Goal: Task Accomplishment & Management: Manage account settings

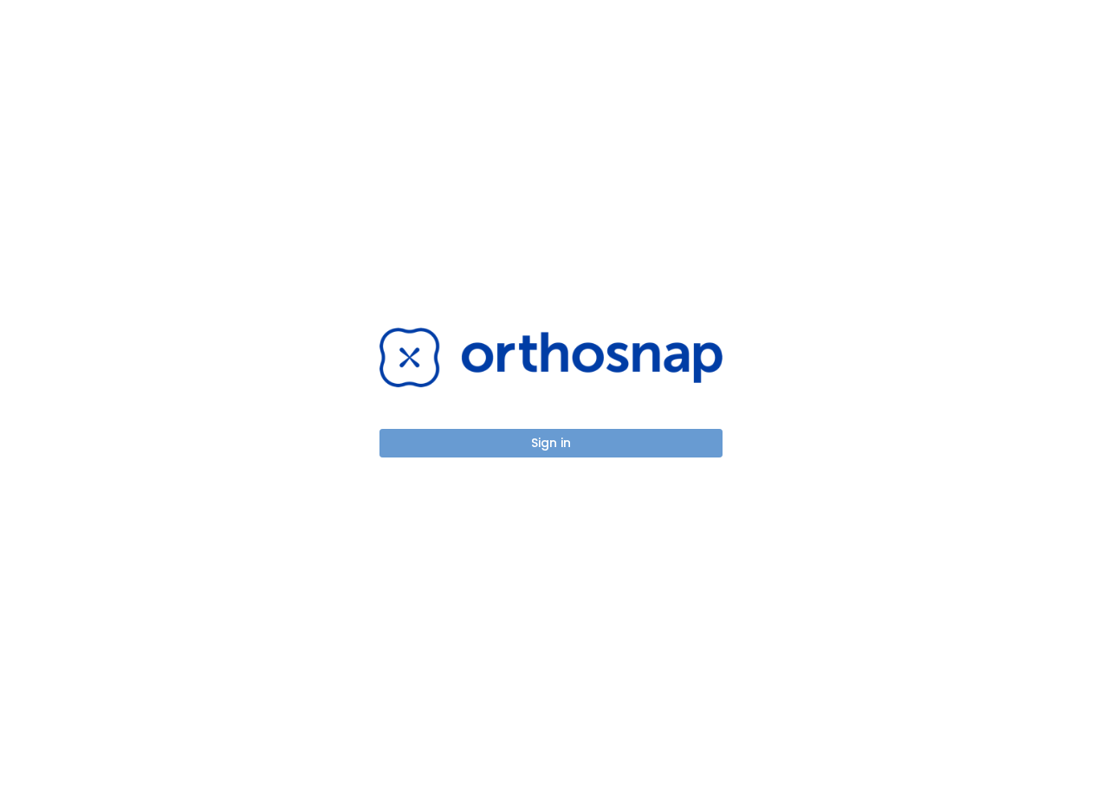
click at [567, 445] on button "Sign in" at bounding box center [550, 443] width 343 height 29
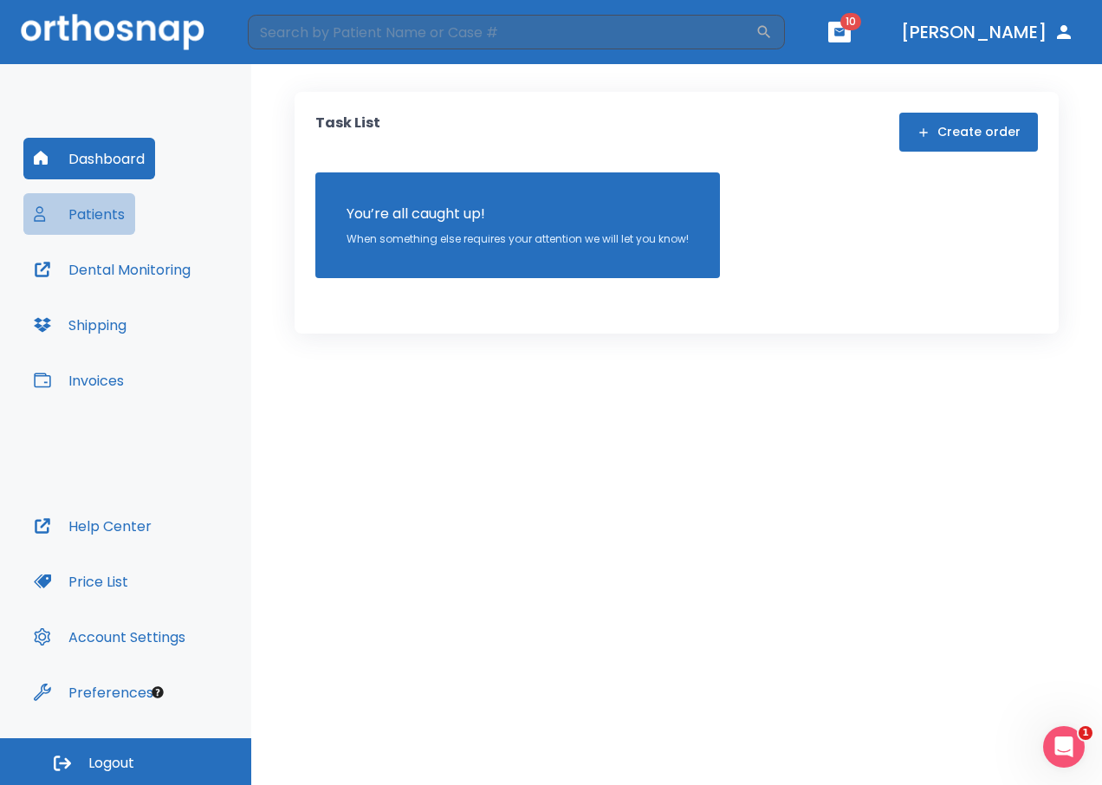
click at [94, 220] on button "Patients" at bounding box center [79, 214] width 112 height 42
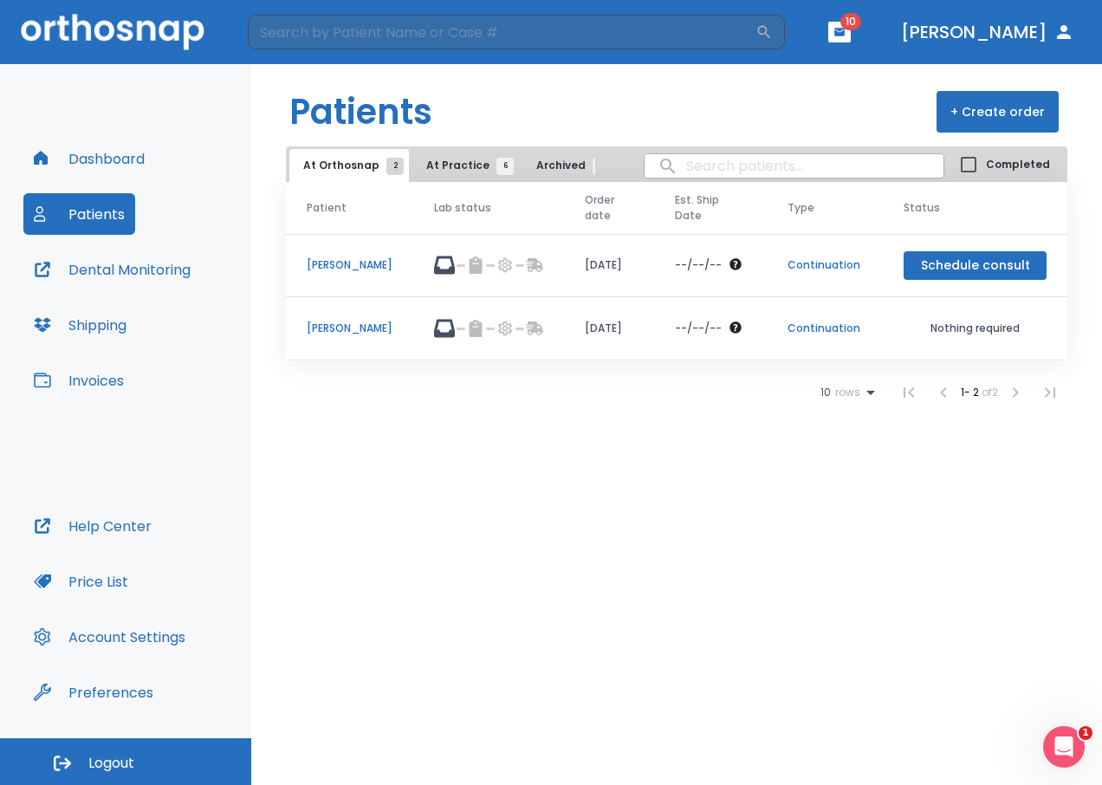
click at [353, 330] on p "[PERSON_NAME]" at bounding box center [350, 329] width 86 height 16
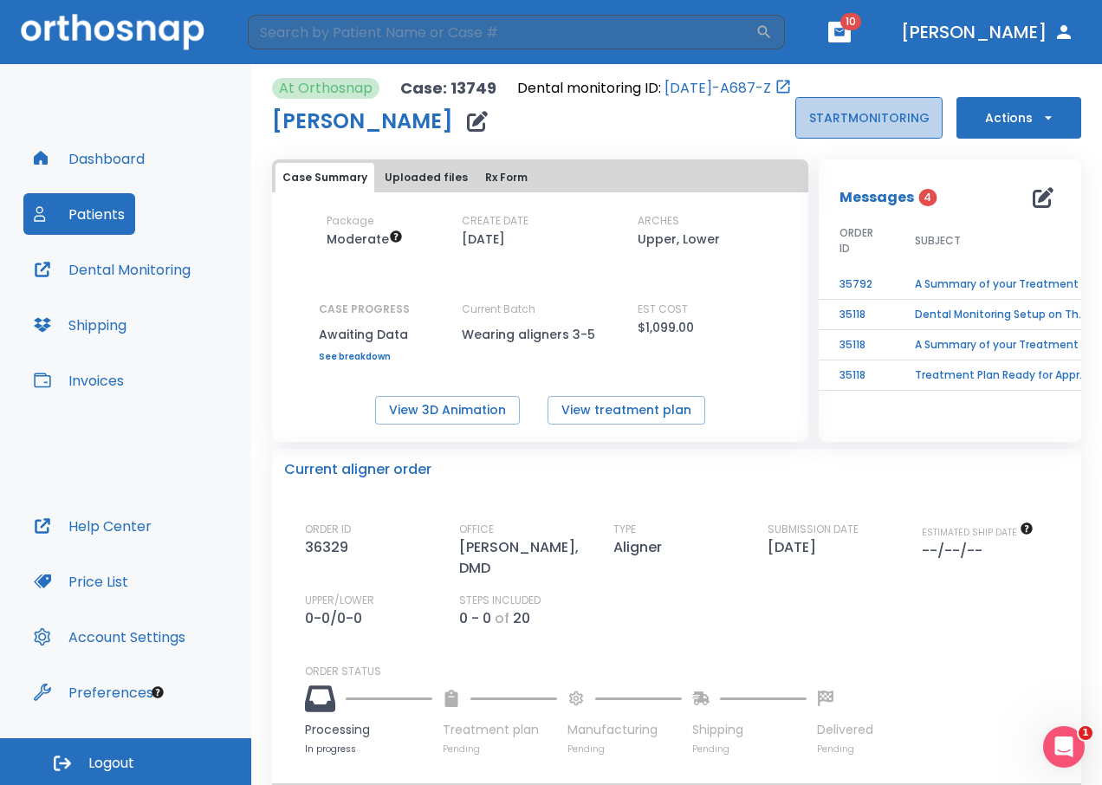
click at [891, 121] on button "START MONITORING" at bounding box center [868, 118] width 147 height 42
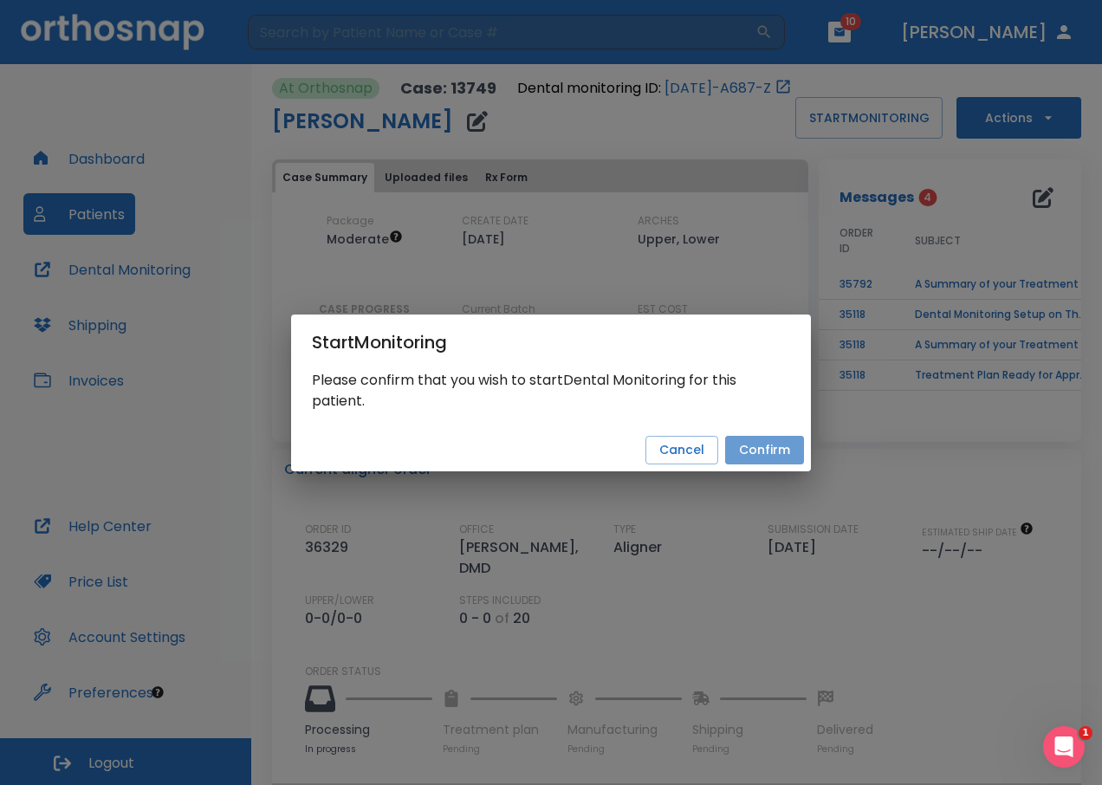
click at [769, 444] on button "Confirm" at bounding box center [764, 450] width 79 height 29
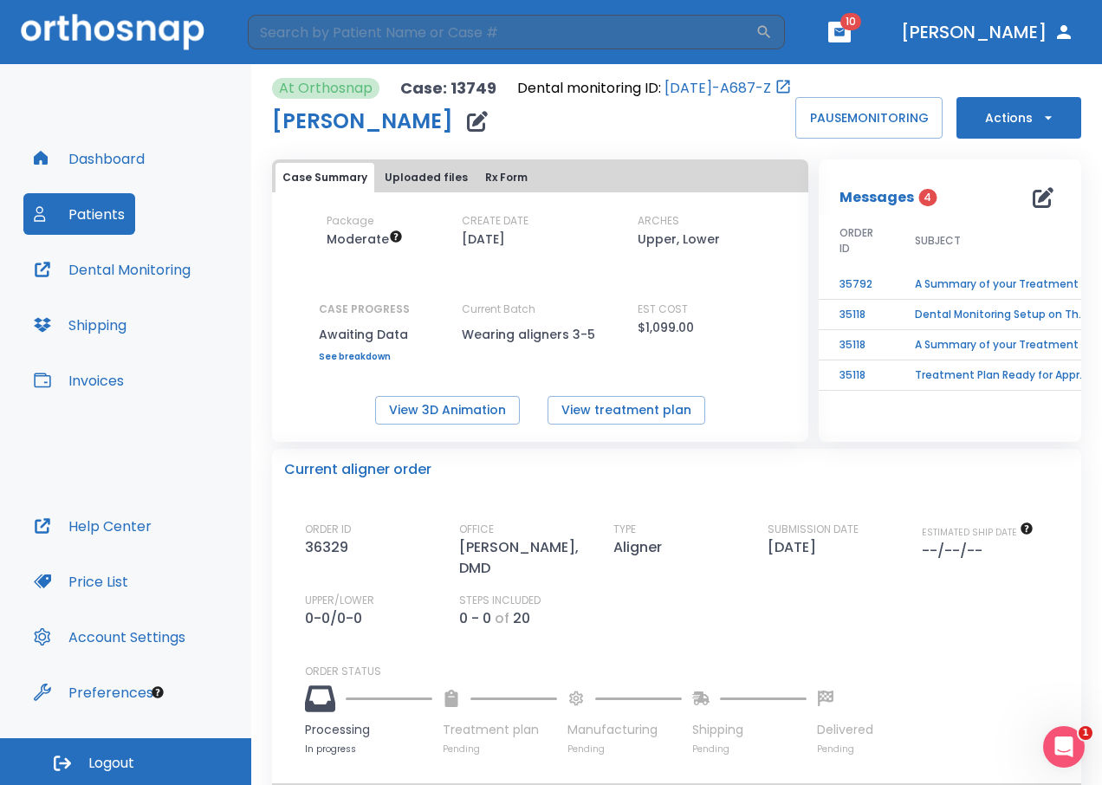
click at [999, 112] on button "Actions" at bounding box center [1018, 118] width 125 height 42
click at [1005, 115] on div at bounding box center [551, 392] width 1102 height 785
click at [943, 166] on div "Messages 4" at bounding box center [950, 186] width 262 height 55
click at [111, 212] on button "Patients" at bounding box center [79, 214] width 112 height 42
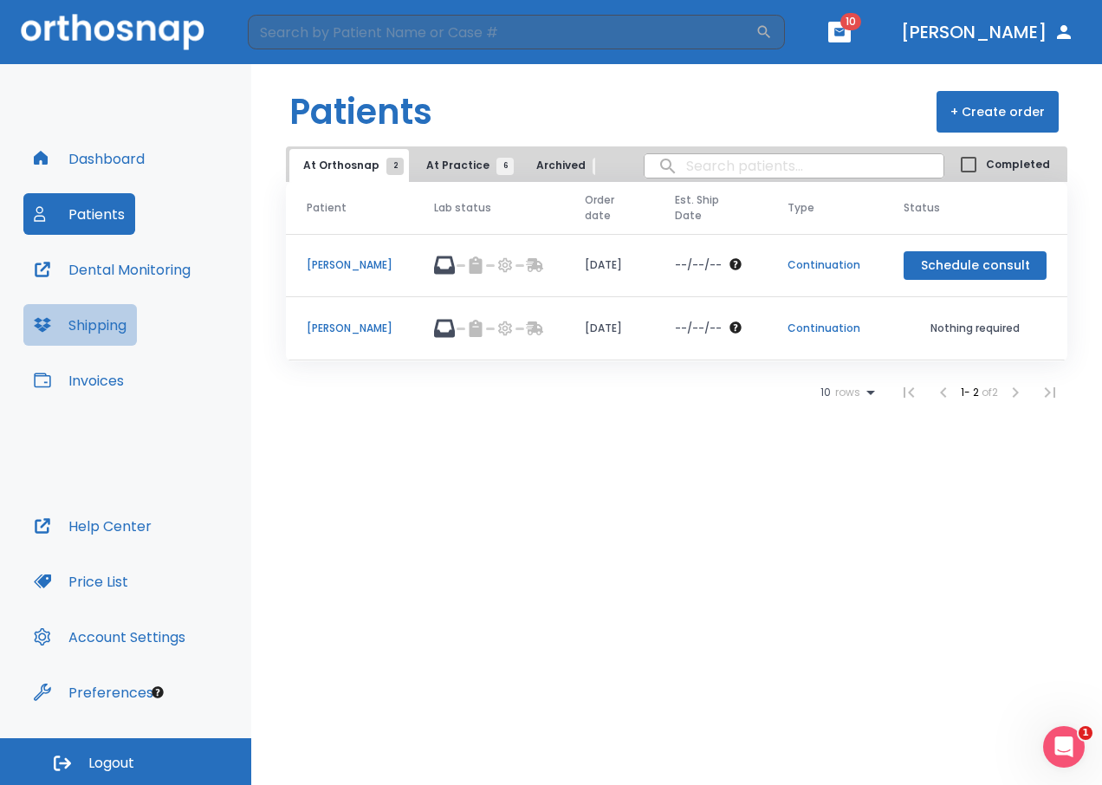
click at [79, 329] on button "Shipping" at bounding box center [79, 325] width 113 height 42
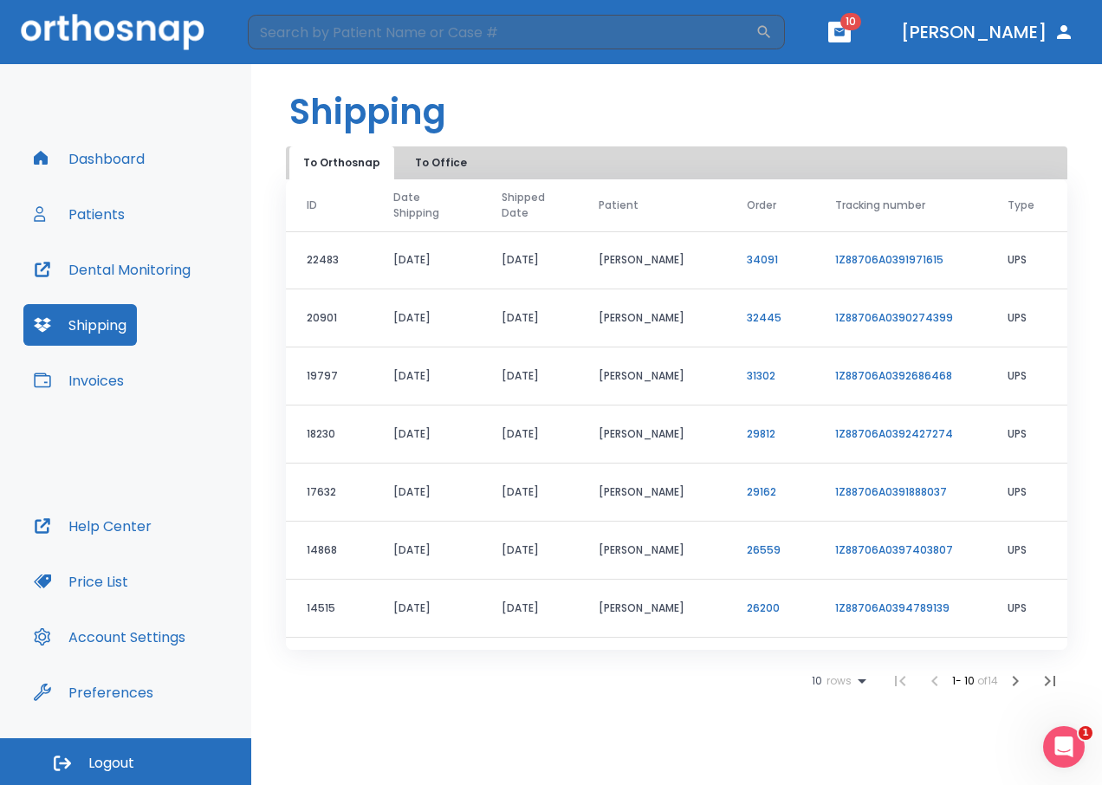
click at [111, 213] on button "Patients" at bounding box center [79, 214] width 112 height 42
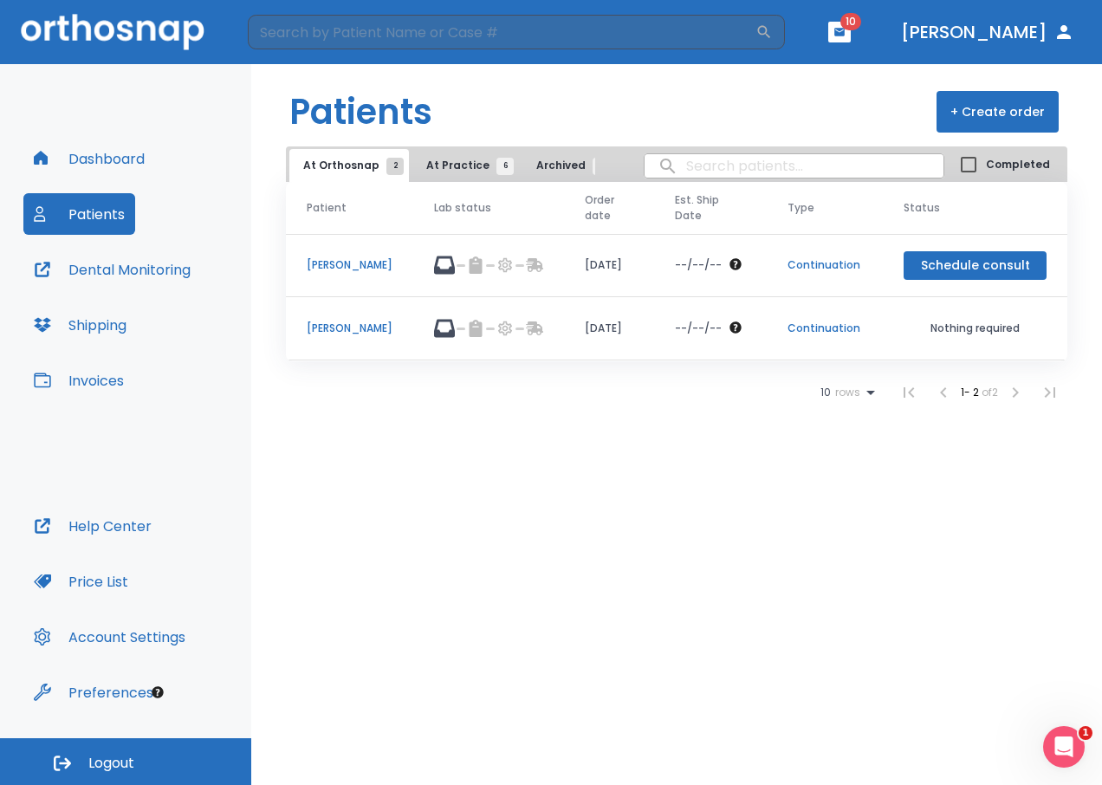
click at [320, 267] on p "[PERSON_NAME]" at bounding box center [350, 265] width 86 height 16
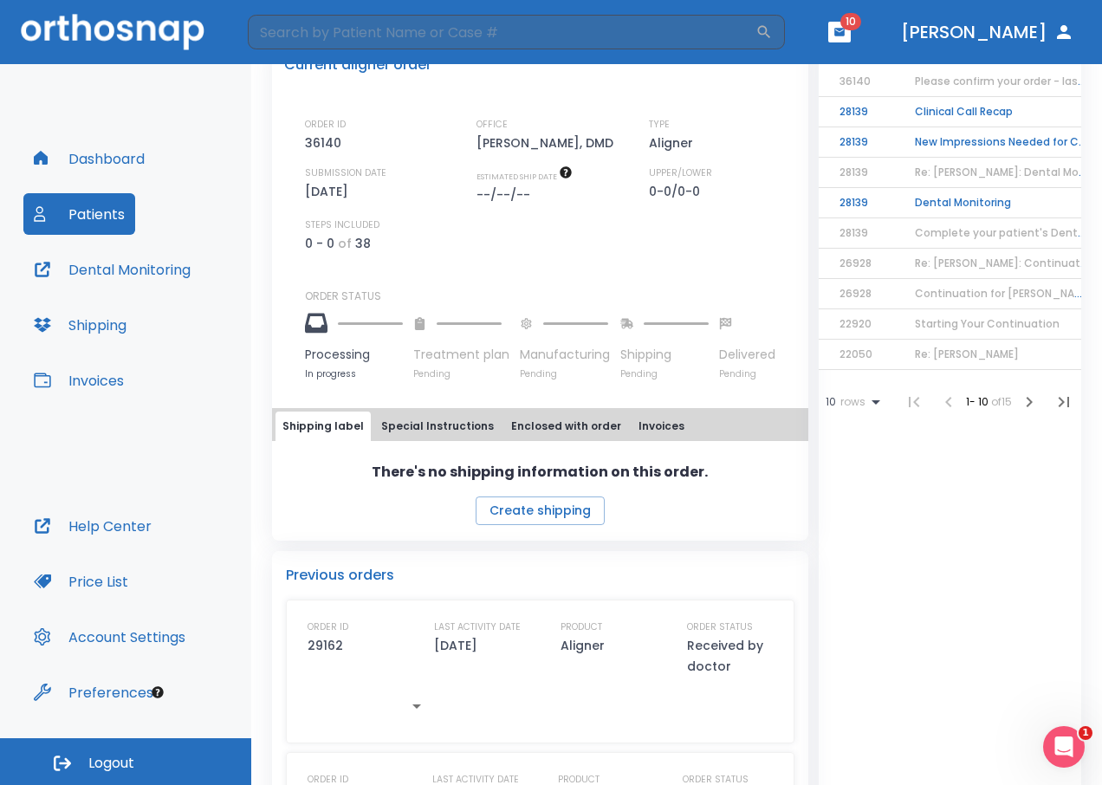
scroll to position [433, 0]
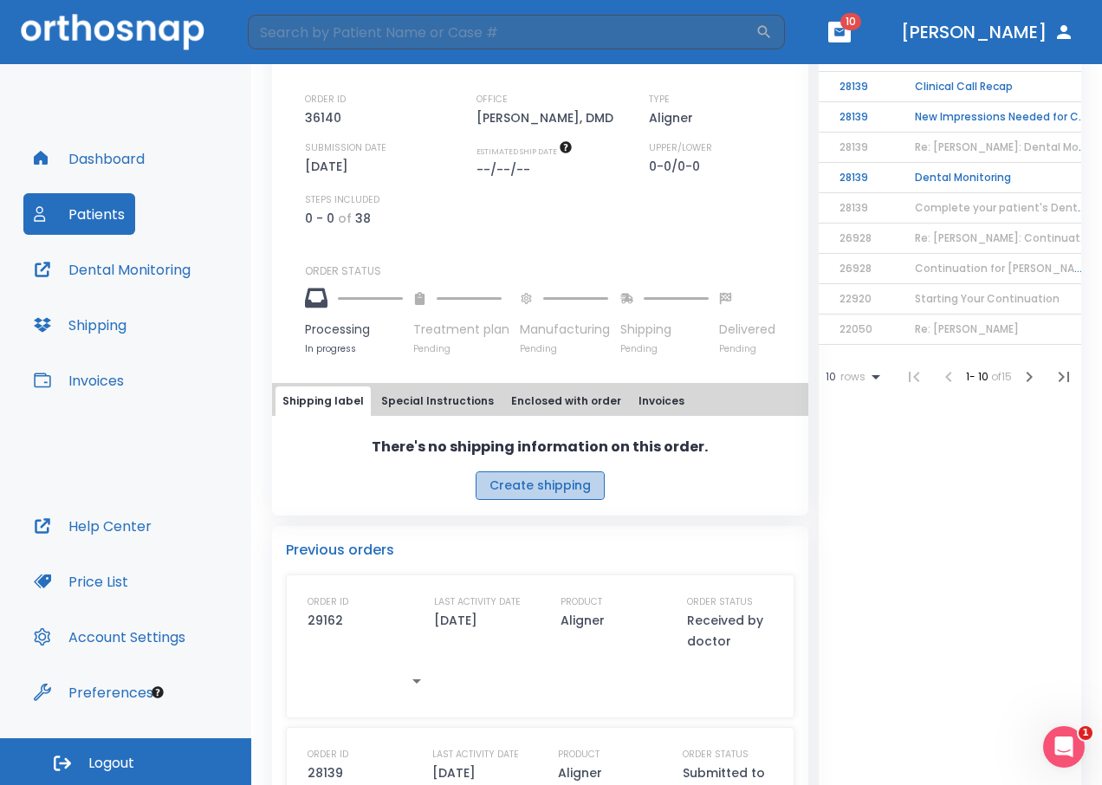
click at [565, 494] on button "Create shipping" at bounding box center [540, 485] width 129 height 29
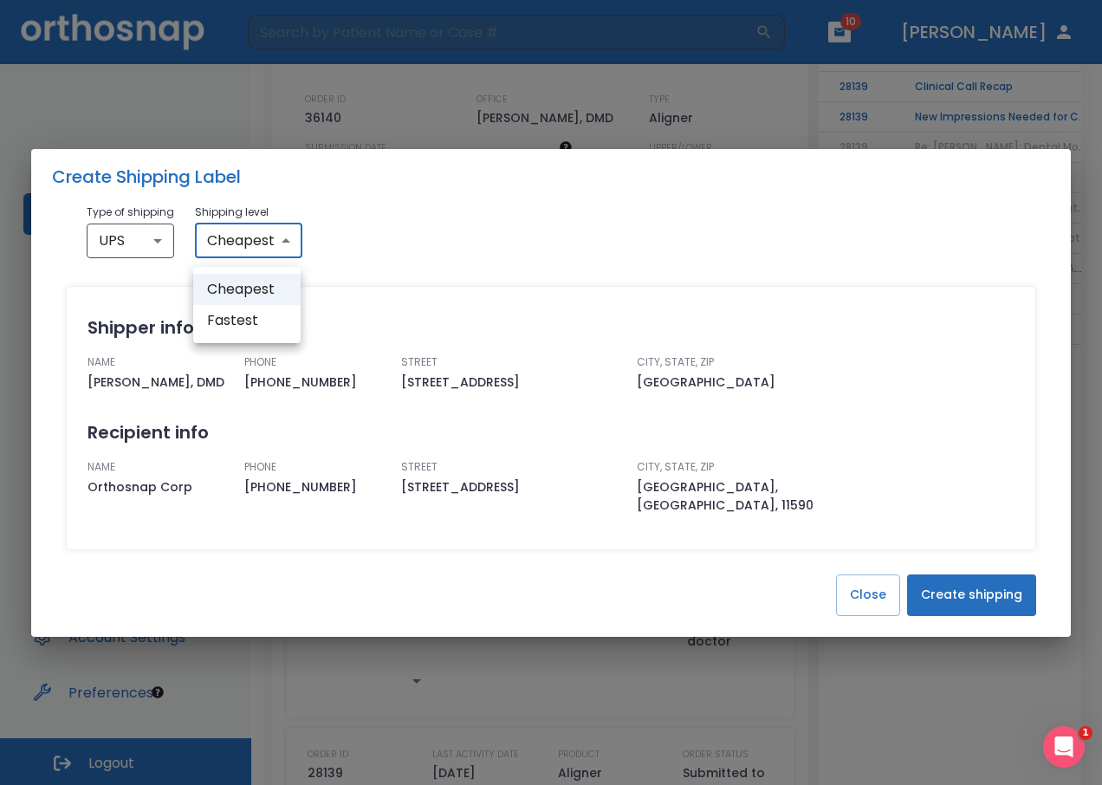
click at [253, 254] on body "​ 10 [PERSON_NAME] Dashboard Patients Dental Monitoring Shipping Invoices Help …" at bounding box center [551, 392] width 1102 height 785
click at [243, 289] on li "Cheapest" at bounding box center [246, 289] width 107 height 31
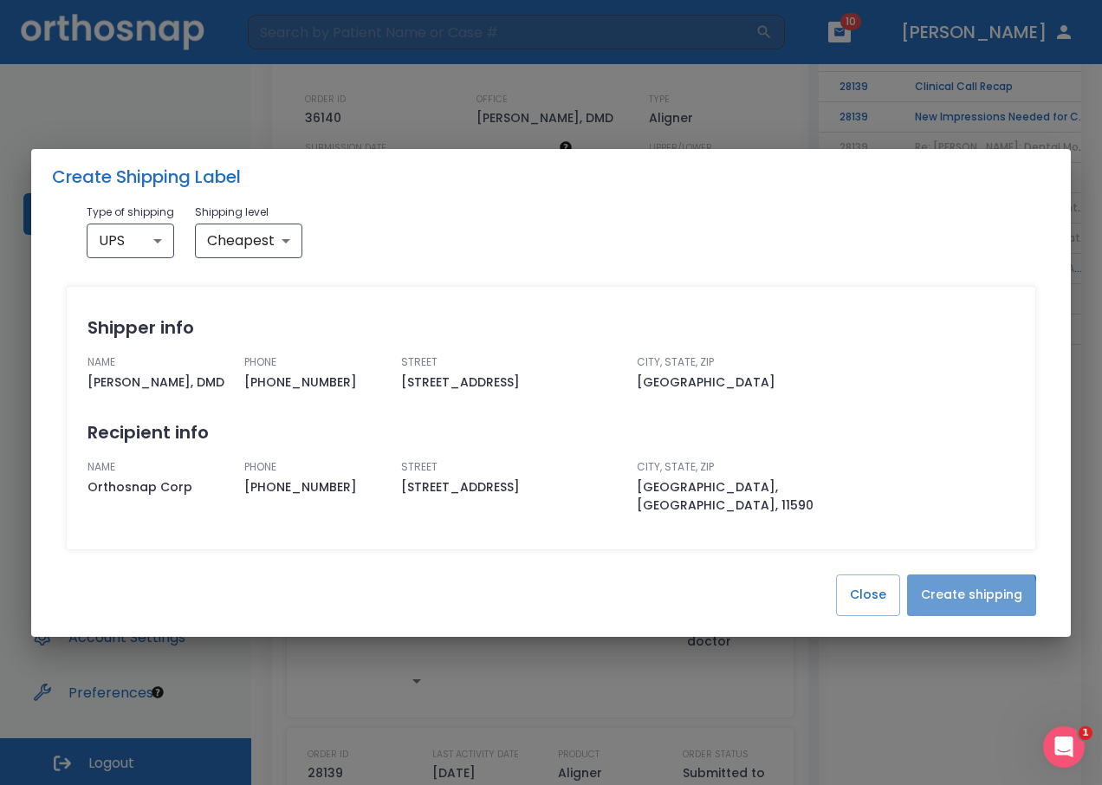
click at [961, 590] on button "Create shipping" at bounding box center [971, 595] width 129 height 42
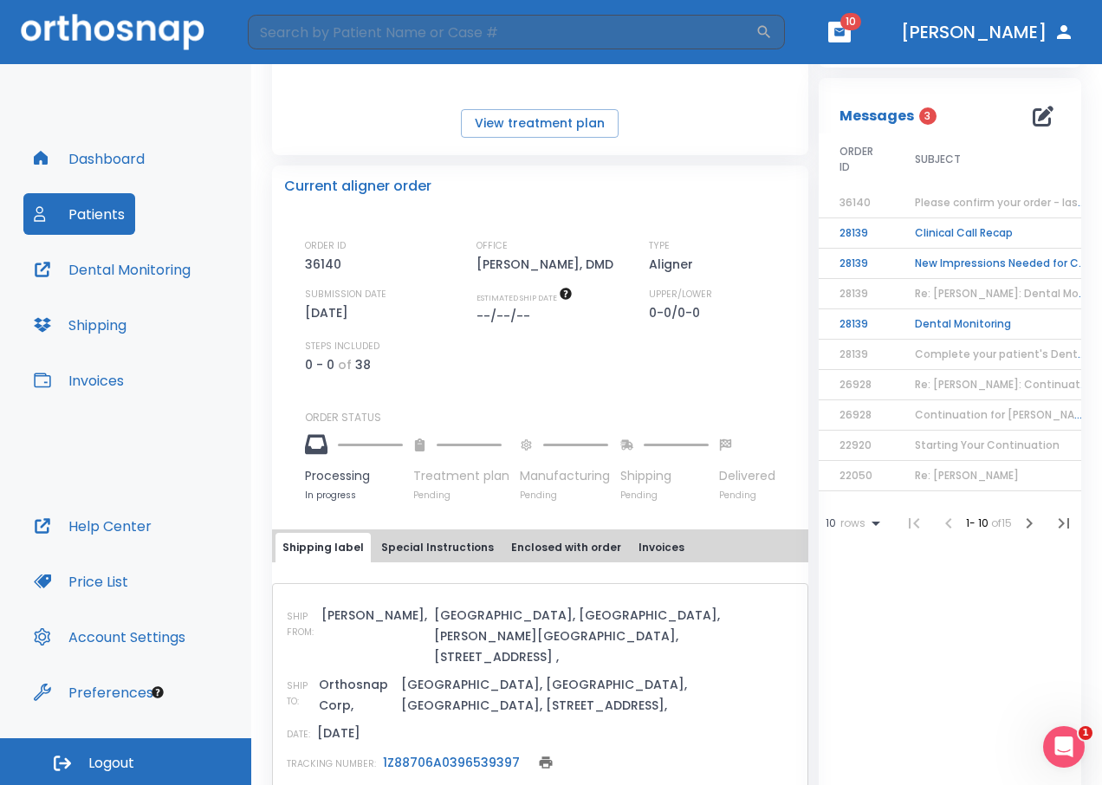
scroll to position [260, 0]
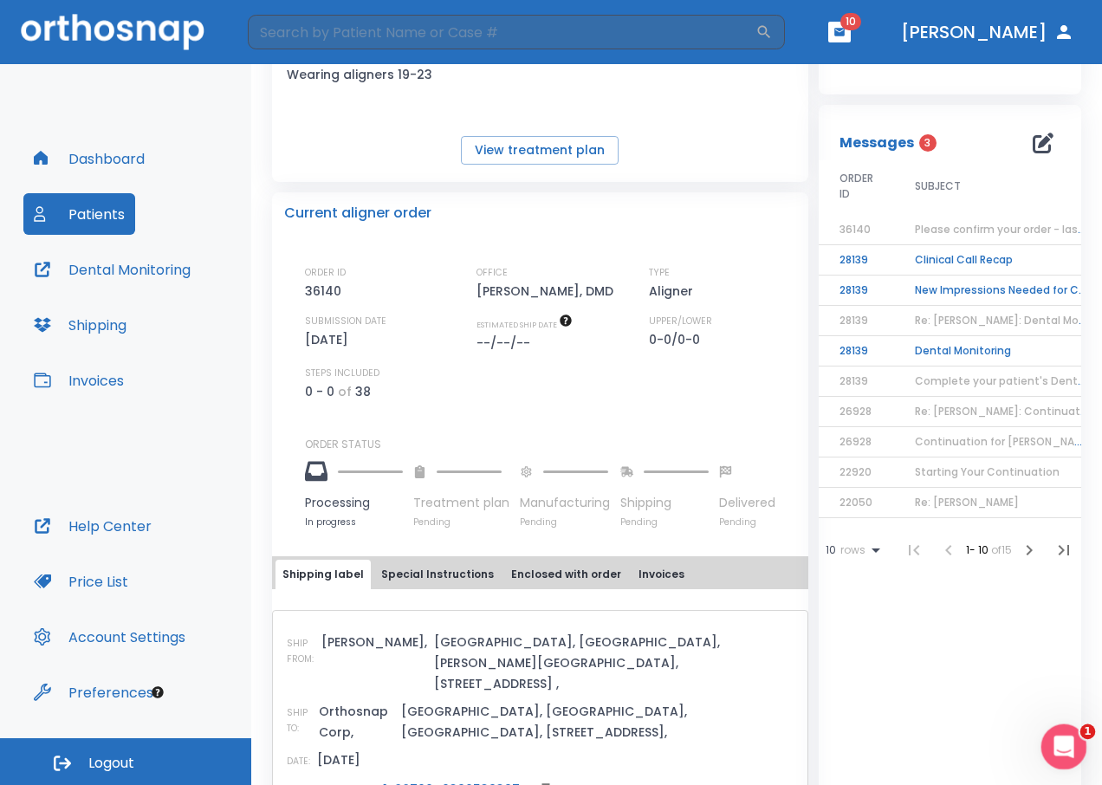
click at [1045, 724] on div "Open Intercom Messenger" at bounding box center [1061, 744] width 42 height 42
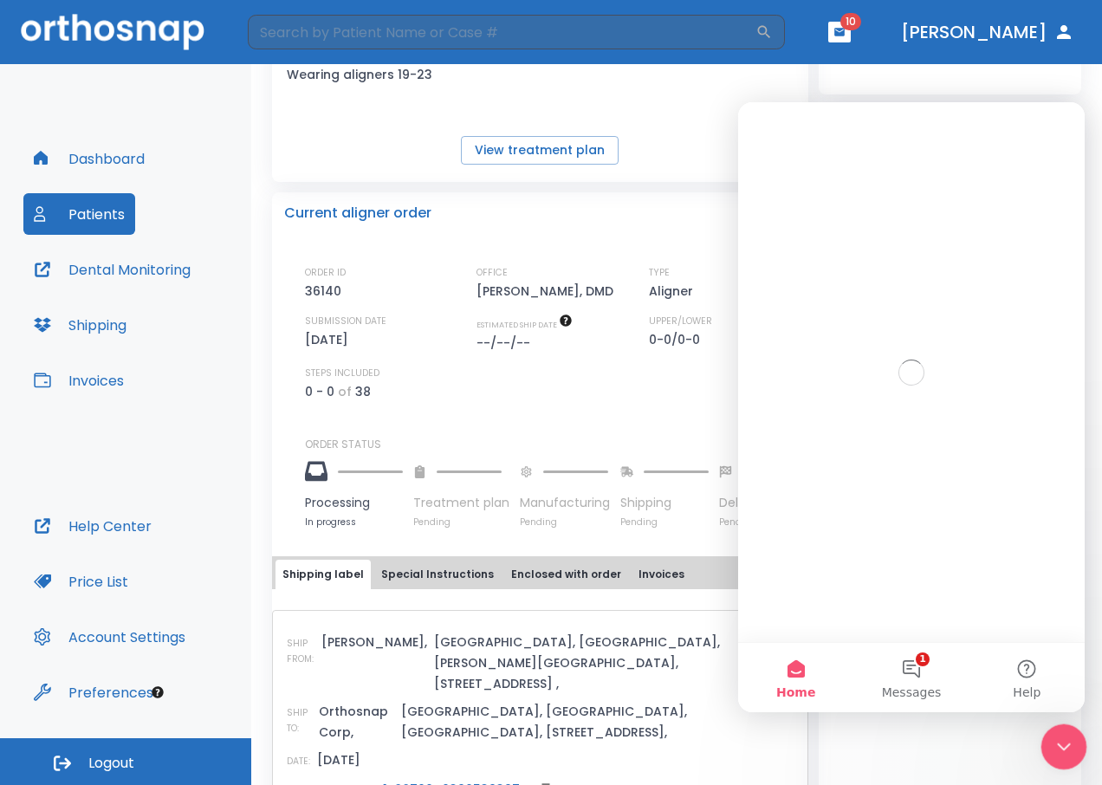
scroll to position [0, 0]
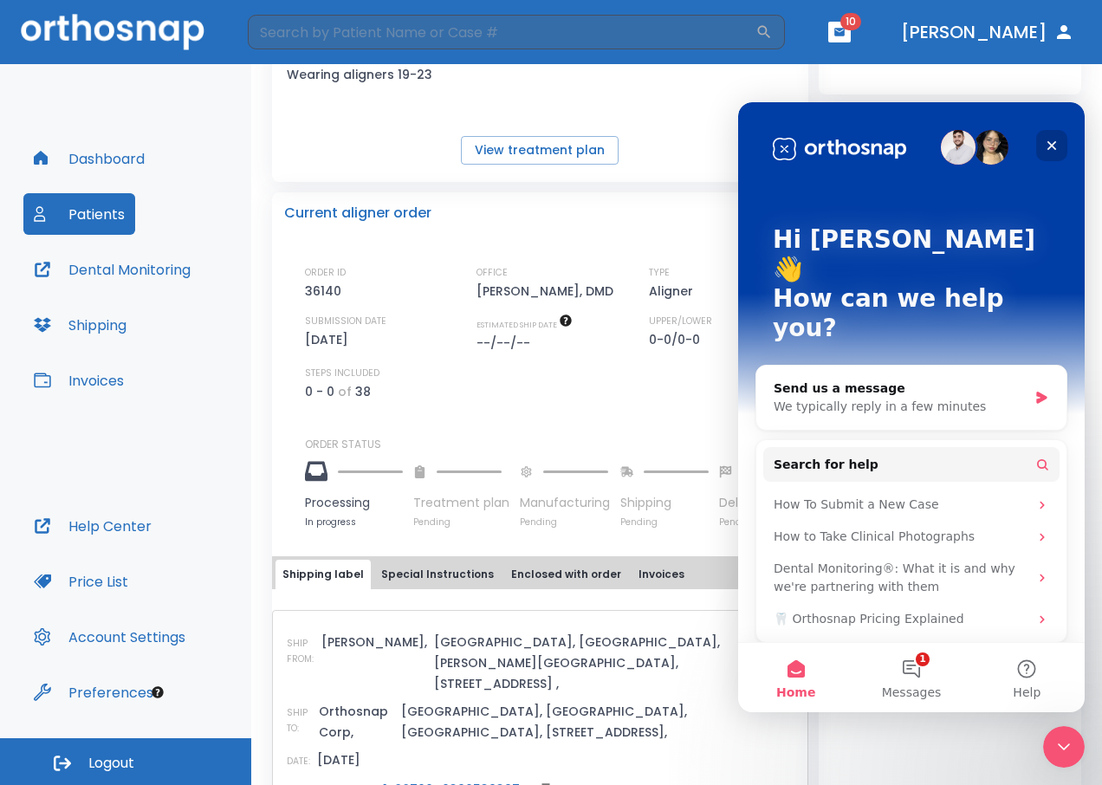
click at [1052, 146] on icon "Close" at bounding box center [1052, 146] width 10 height 10
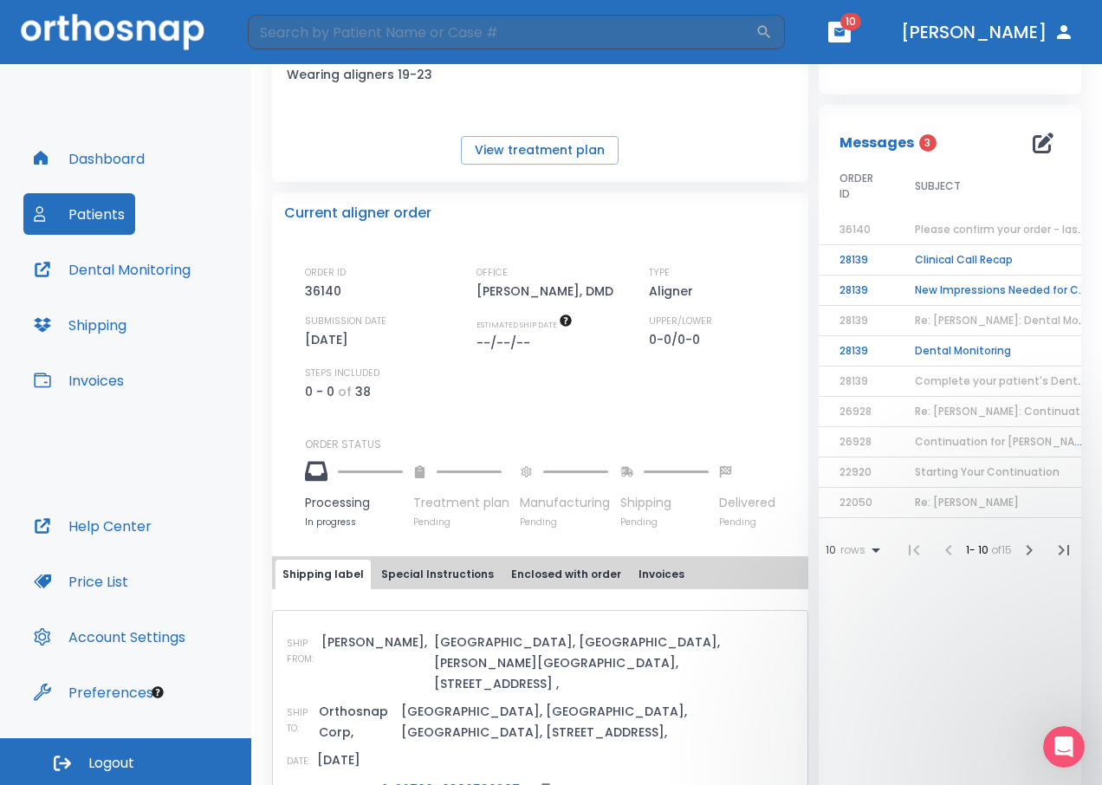
click at [106, 384] on button "Invoices" at bounding box center [78, 380] width 111 height 42
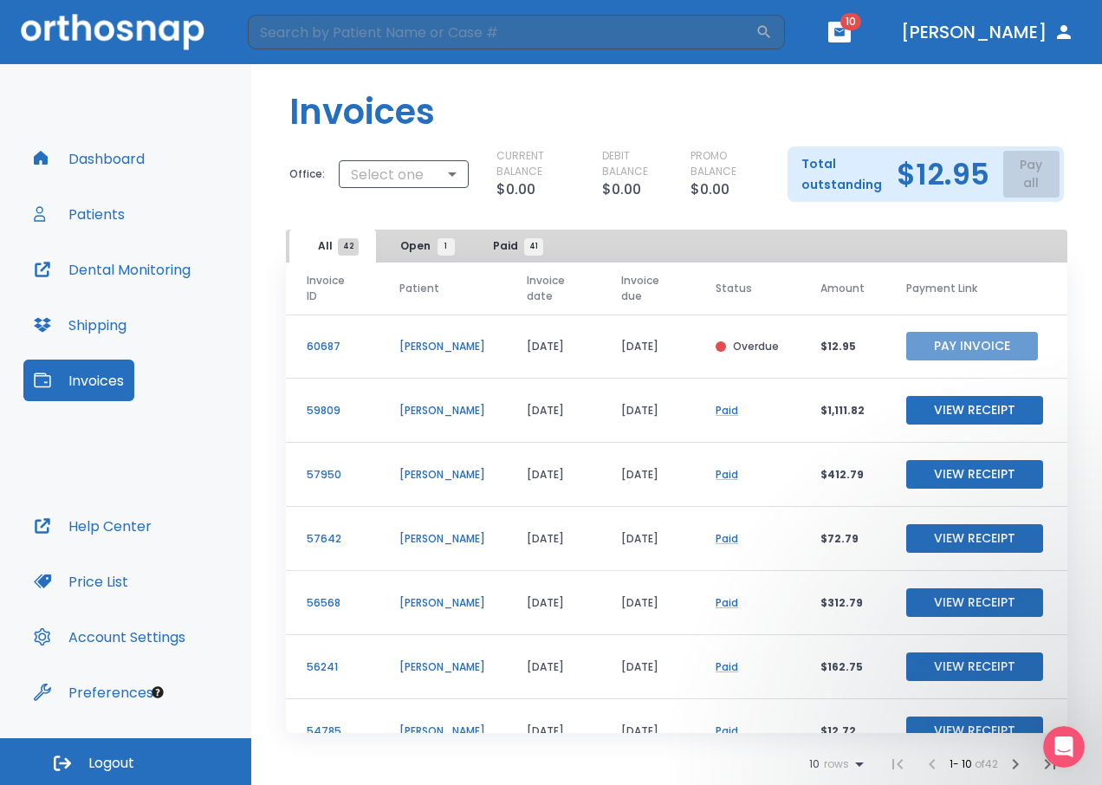
click at [948, 347] on button "Pay Invoice" at bounding box center [972, 346] width 132 height 29
